Goal: Task Accomplishment & Management: Complete application form

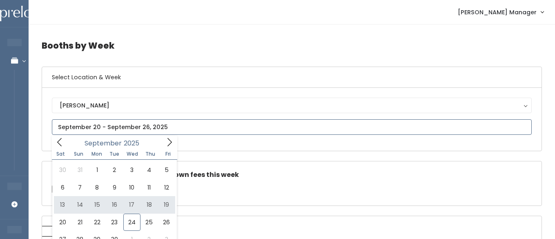
scroll to position [15, 0]
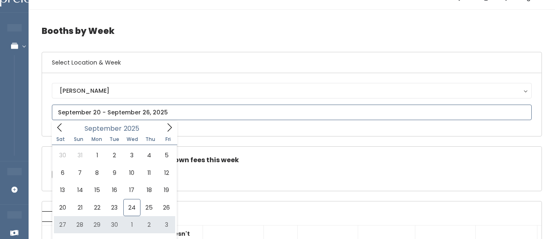
type input "September 27 to October 3"
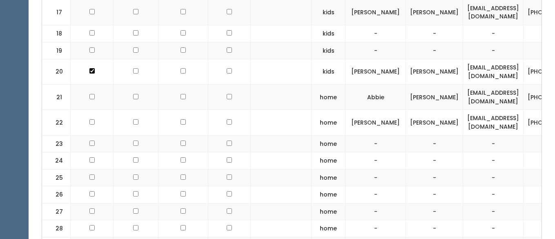
scroll to position [755, 0]
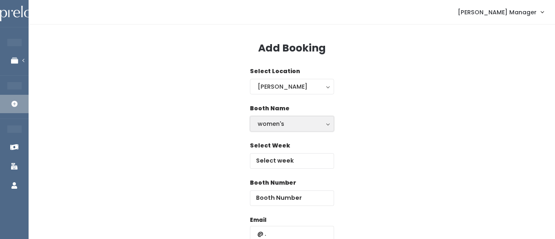
click at [264, 129] on button "women's" at bounding box center [292, 124] width 84 height 16
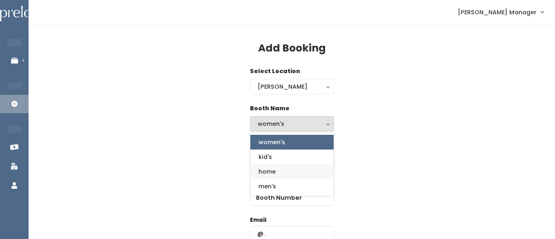
click at [262, 173] on span "home" at bounding box center [266, 171] width 17 height 9
select select "home"
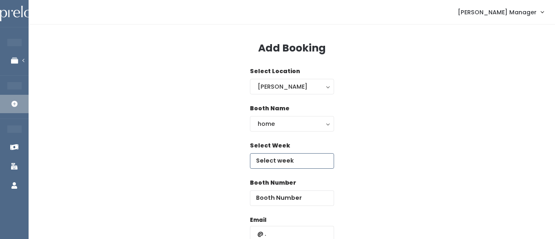
click at [275, 161] on input "text" at bounding box center [292, 161] width 84 height 16
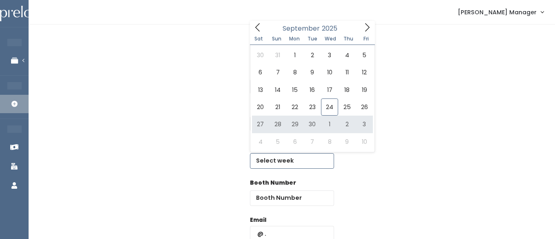
type input "[DATE] to [DATE]"
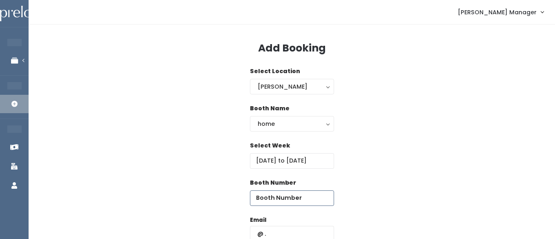
click at [312, 198] on input "number" at bounding box center [292, 198] width 84 height 16
type input "8"
type input "28"
click at [300, 230] on input "text" at bounding box center [292, 234] width 84 height 16
paste input "ashley.cutler@gmail.com"
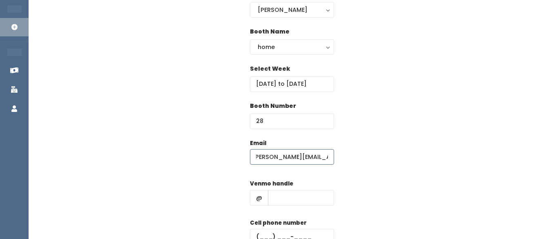
scroll to position [100, 0]
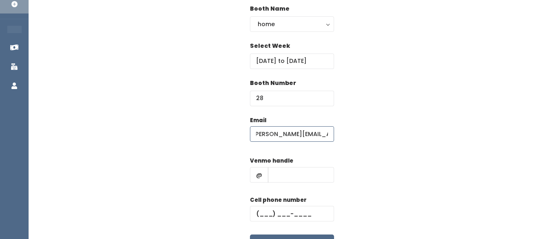
type input "ashley.cutler@gmail.com"
click at [279, 176] on input "text" at bounding box center [301, 175] width 66 height 16
type input "hhhh"
click at [276, 212] on input "text" at bounding box center [292, 214] width 84 height 16
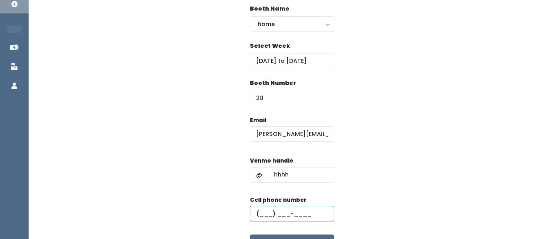
type input "[PHONE_NUMBER]"
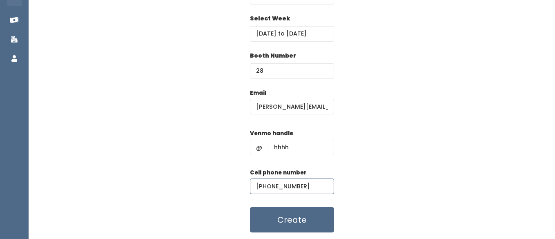
scroll to position [129, 0]
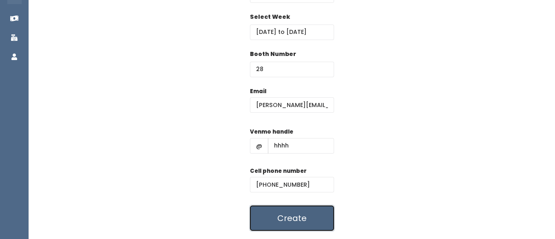
click at [289, 215] on button "Create" at bounding box center [292, 217] width 84 height 25
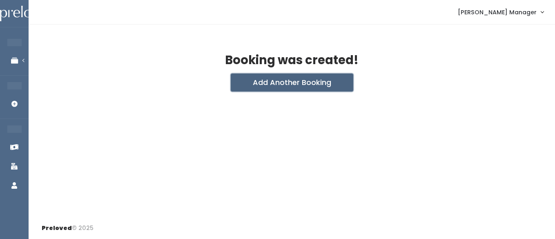
click at [270, 79] on button "Add Another Booking" at bounding box center [292, 82] width 122 height 18
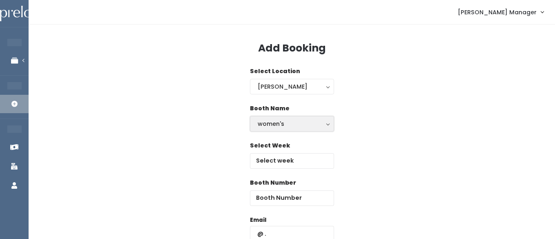
click at [258, 122] on div "women's" at bounding box center [292, 123] width 69 height 9
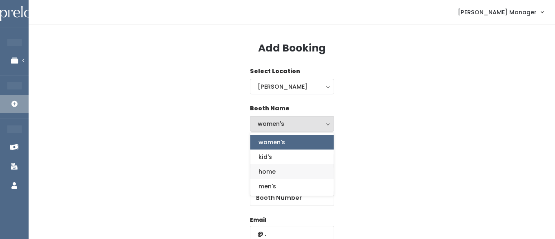
click at [263, 173] on span "home" at bounding box center [266, 171] width 17 height 9
select select "home"
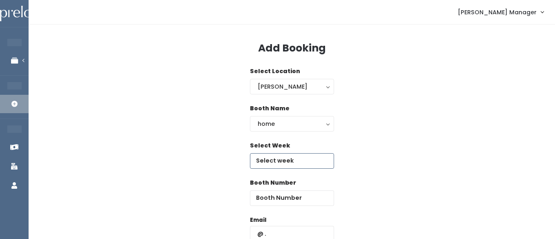
click at [273, 154] on input "text" at bounding box center [292, 161] width 84 height 16
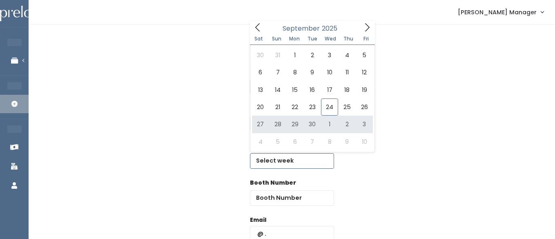
type input "September 27 to October 3"
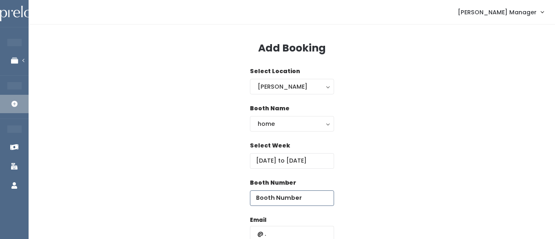
click at [310, 201] on input "number" at bounding box center [292, 198] width 84 height 16
type input "29"
click at [288, 227] on input "text" at bounding box center [292, 234] width 84 height 16
paste input "ashley.cutler@gmail.com"
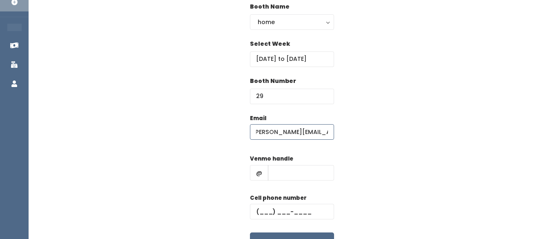
scroll to position [117, 0]
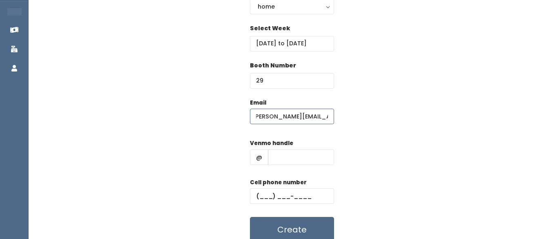
type input "[PERSON_NAME][EMAIL_ADDRESS][PERSON_NAME][DOMAIN_NAME]"
click at [276, 150] on input "text" at bounding box center [301, 157] width 66 height 16
type input "hhhh"
click at [266, 196] on input "text" at bounding box center [292, 196] width 84 height 16
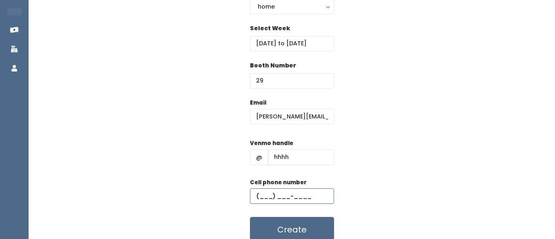
type input "[PHONE_NUMBER]"
click at [285, 231] on button "Create" at bounding box center [292, 229] width 84 height 25
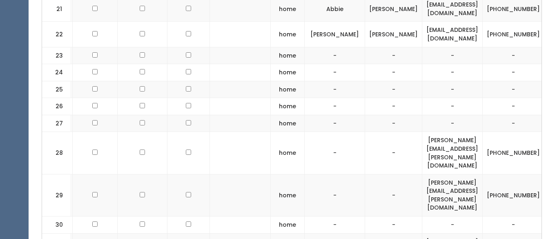
scroll to position [0, 43]
